Goal: Information Seeking & Learning: Find specific fact

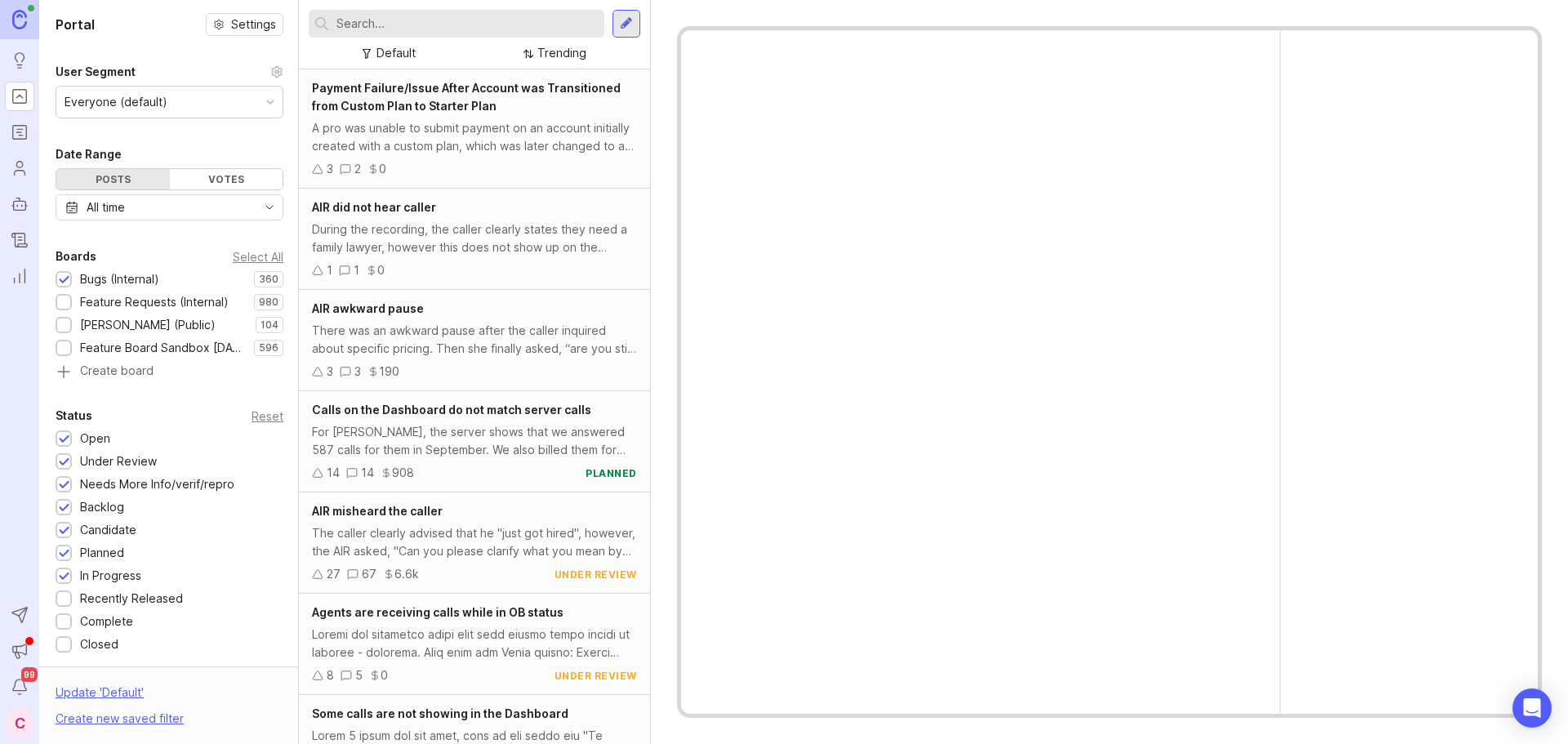
click at [415, 26] on input "text" at bounding box center [467, 24] width 262 height 18
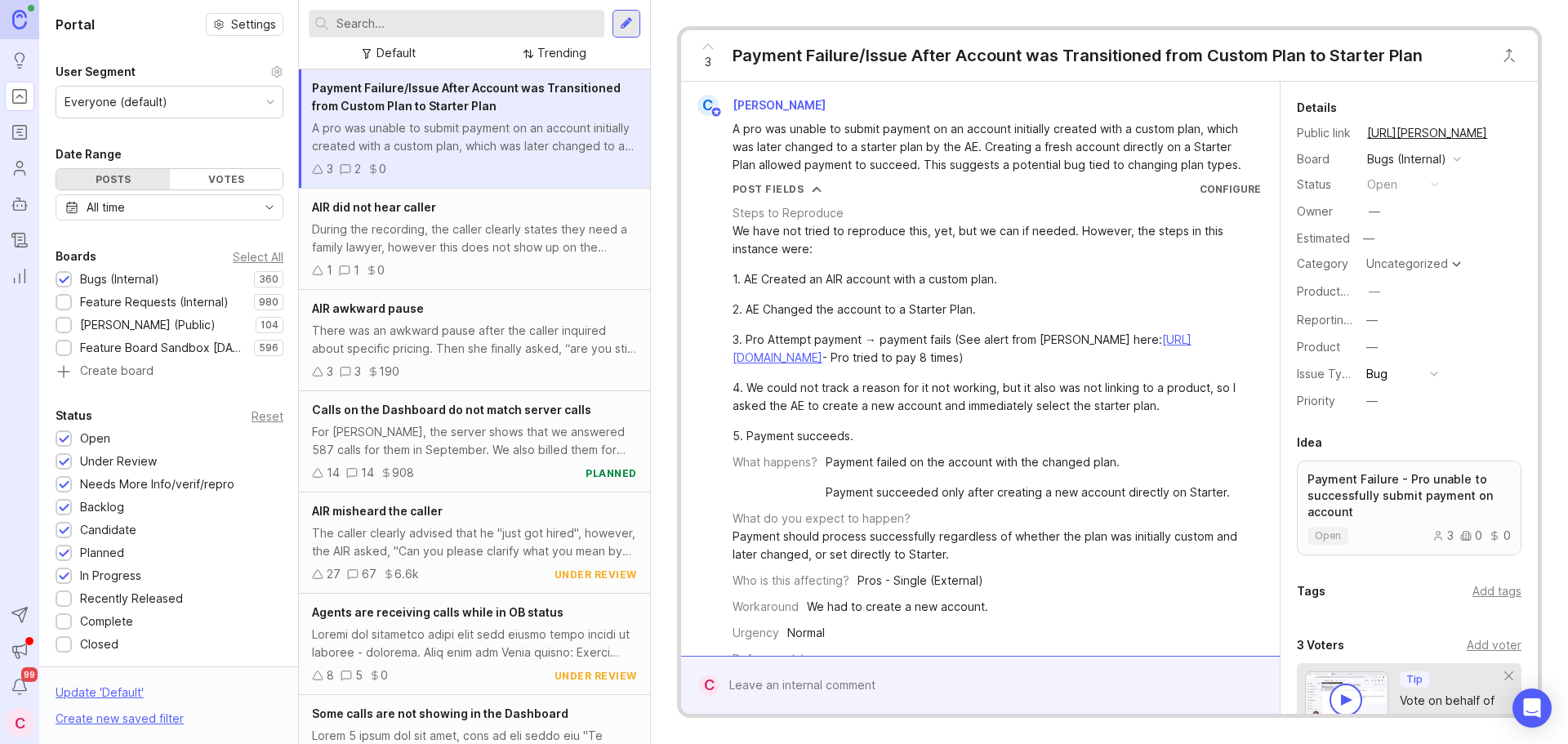
click at [494, 31] on input "text" at bounding box center [467, 24] width 262 height 18
click at [651, 49] on div "3 Payment Failure/Issue After Account was Transitioned from Custom Plan to Star…" at bounding box center [1109, 372] width 917 height 744
click at [510, 33] on div at bounding box center [456, 24] width 296 height 27
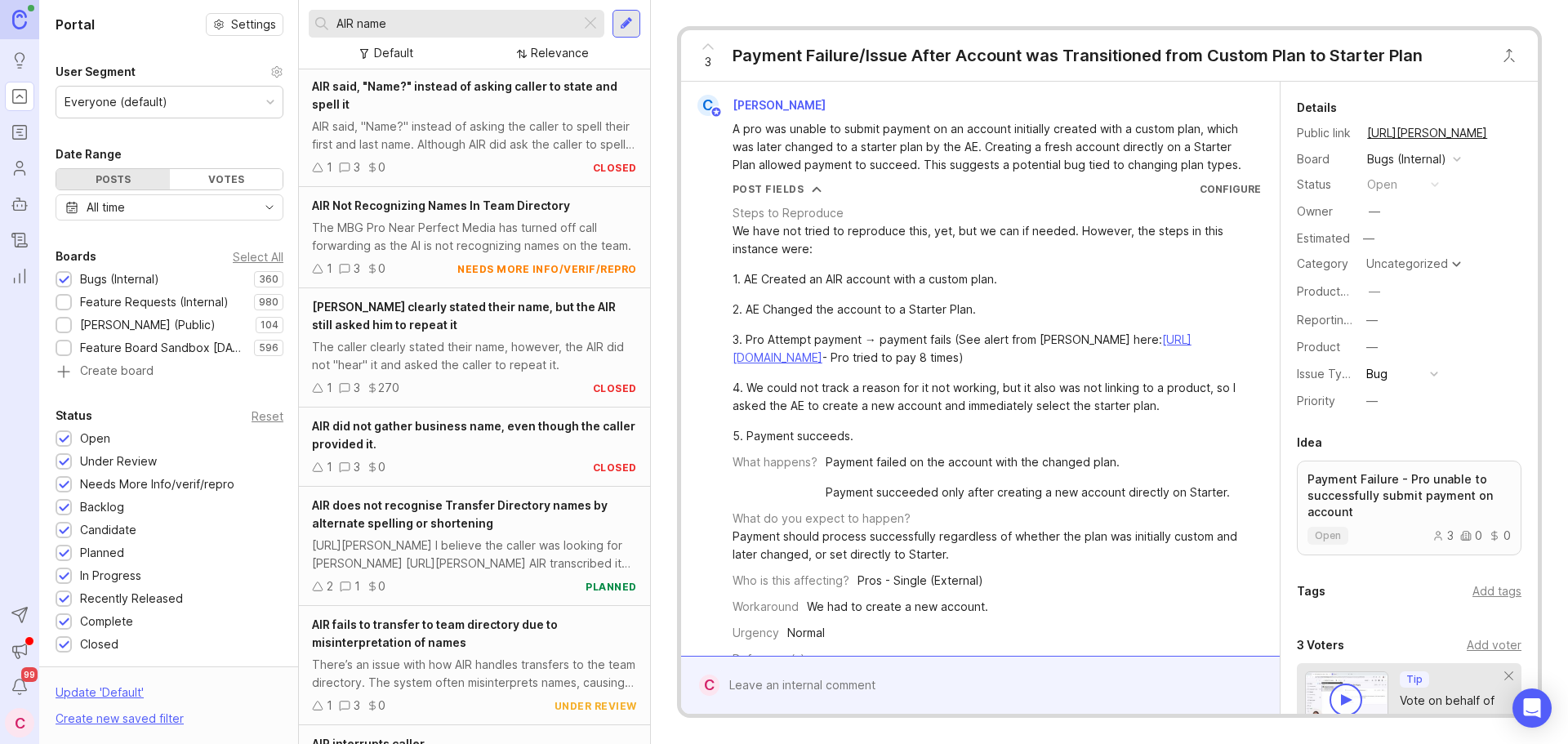
scroll to position [1033, 0]
type input "AIR name"
click at [509, 339] on div "The caller clearly stated their name, however, the AIR did not "hear" it and as…" at bounding box center [474, 354] width 325 height 36
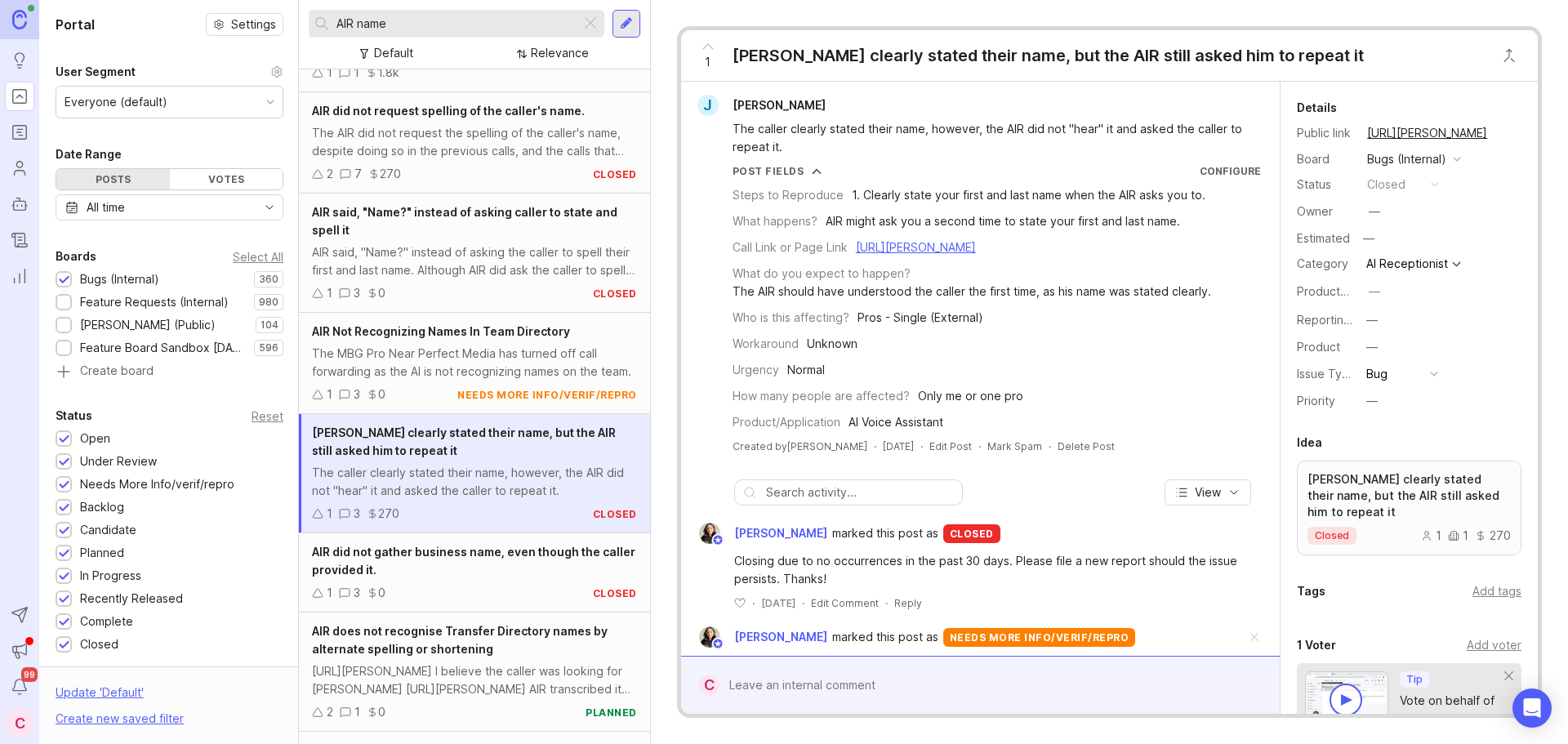
scroll to position [870, 0]
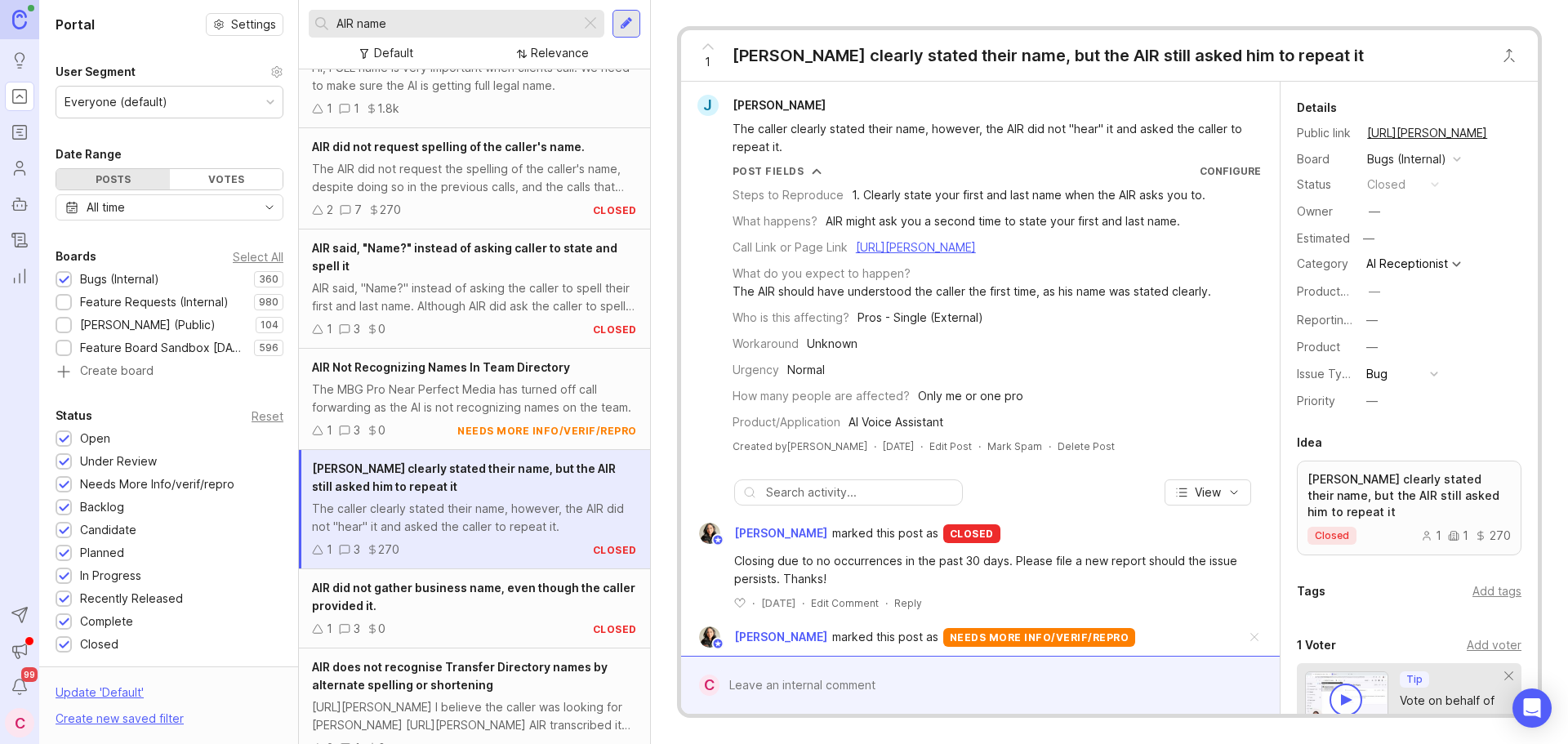
click at [445, 389] on div "The MBG Pro Near Perfect Media has turned off call forwarding as the AI is not …" at bounding box center [474, 398] width 325 height 36
